Goal: Navigation & Orientation: Find specific page/section

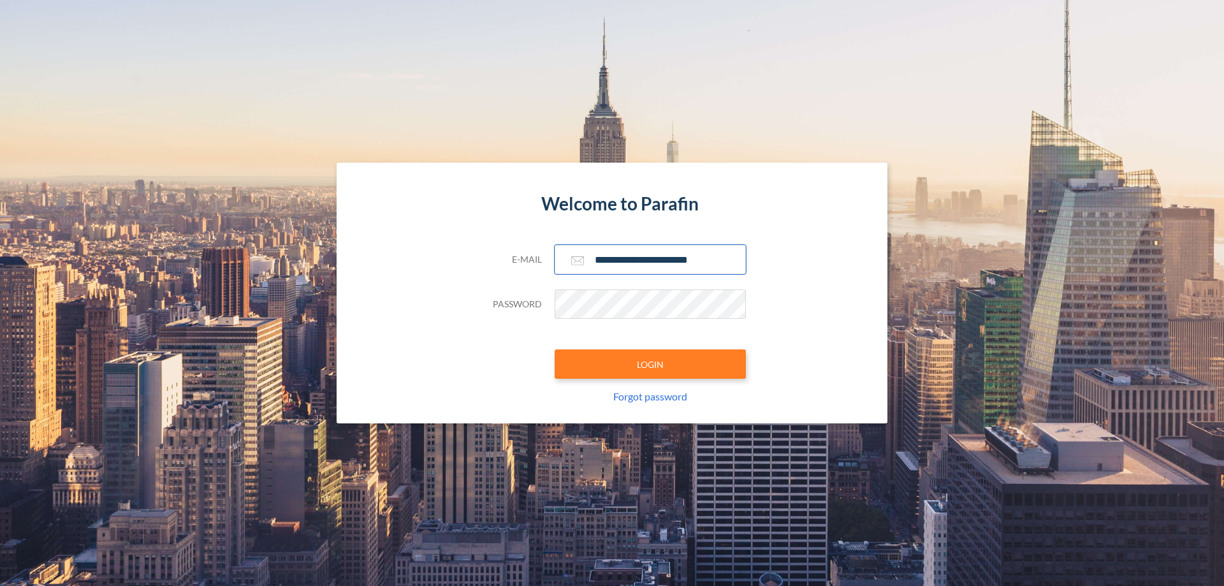
type input "**********"
click at [650, 364] on button "LOGIN" at bounding box center [649, 363] width 191 height 29
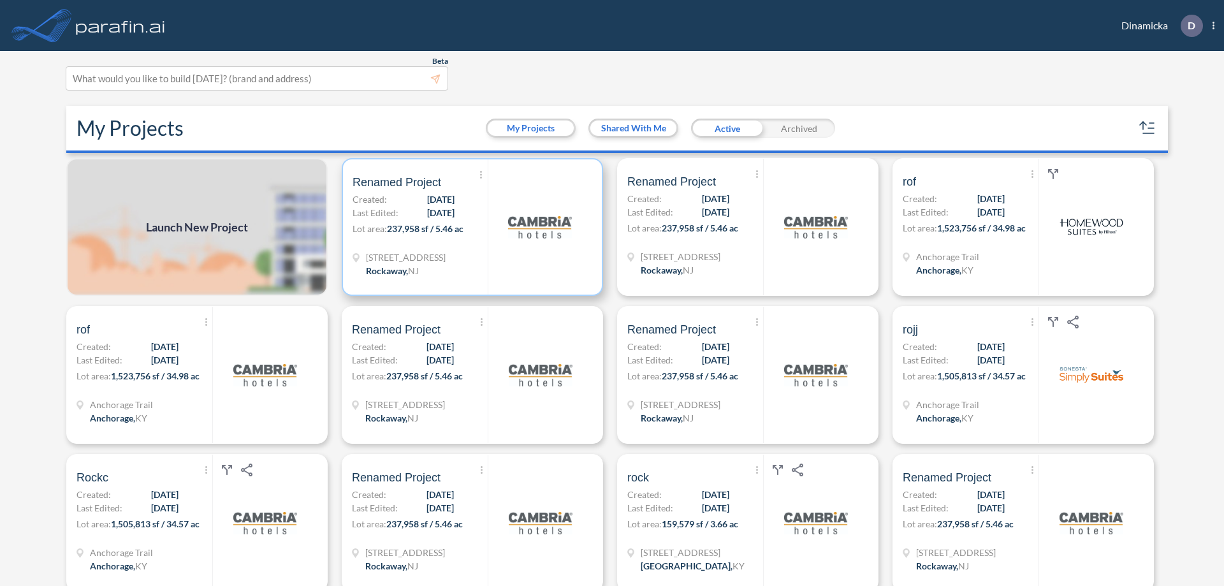
scroll to position [3, 0]
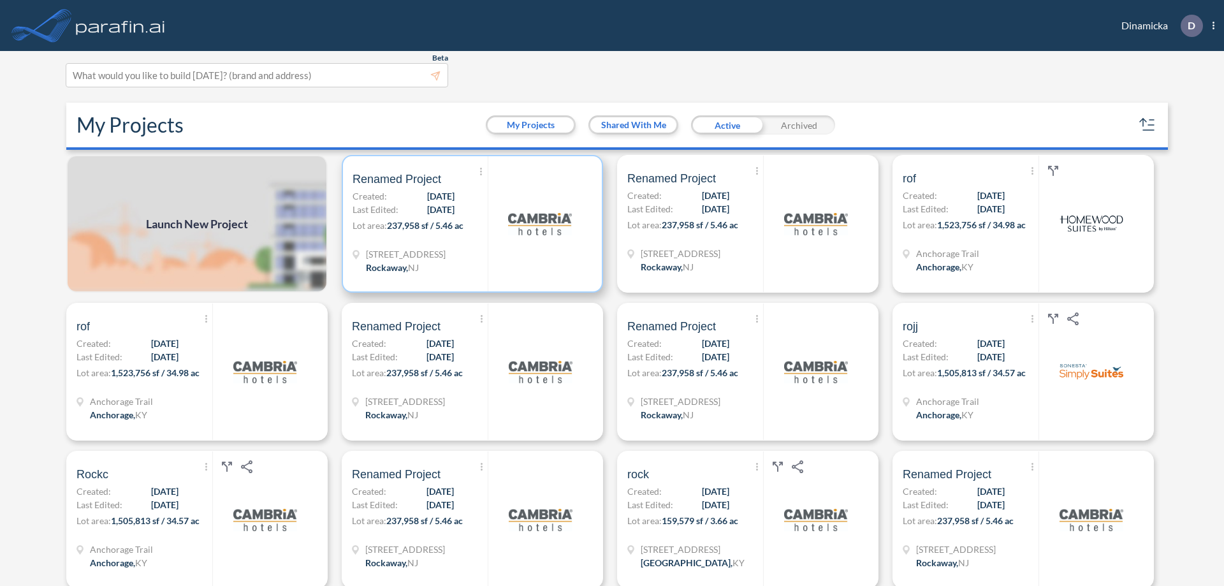
click at [470, 224] on p "Lot area: 237,958 sf / 5.46 ac" at bounding box center [419, 228] width 135 height 18
